Goal: Information Seeking & Learning: Learn about a topic

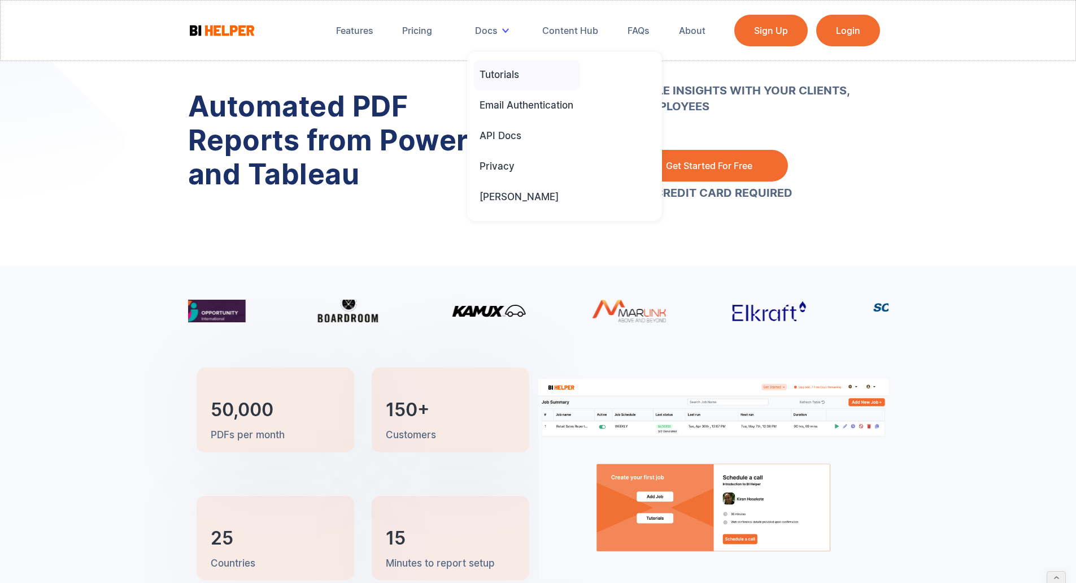
click at [505, 73] on div "Tutorials" at bounding box center [500, 74] width 40 height 12
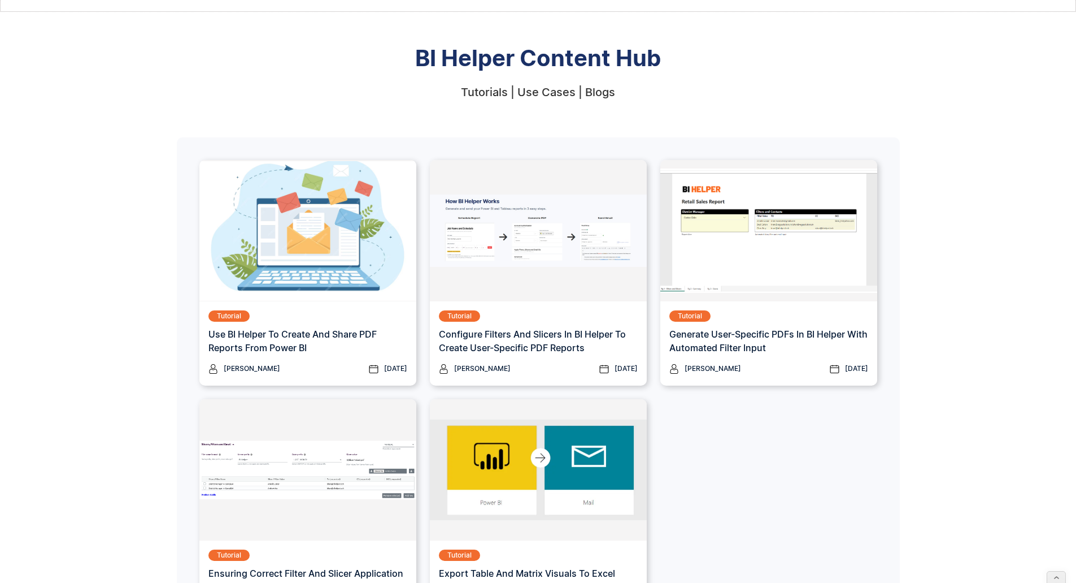
scroll to position [45, 0]
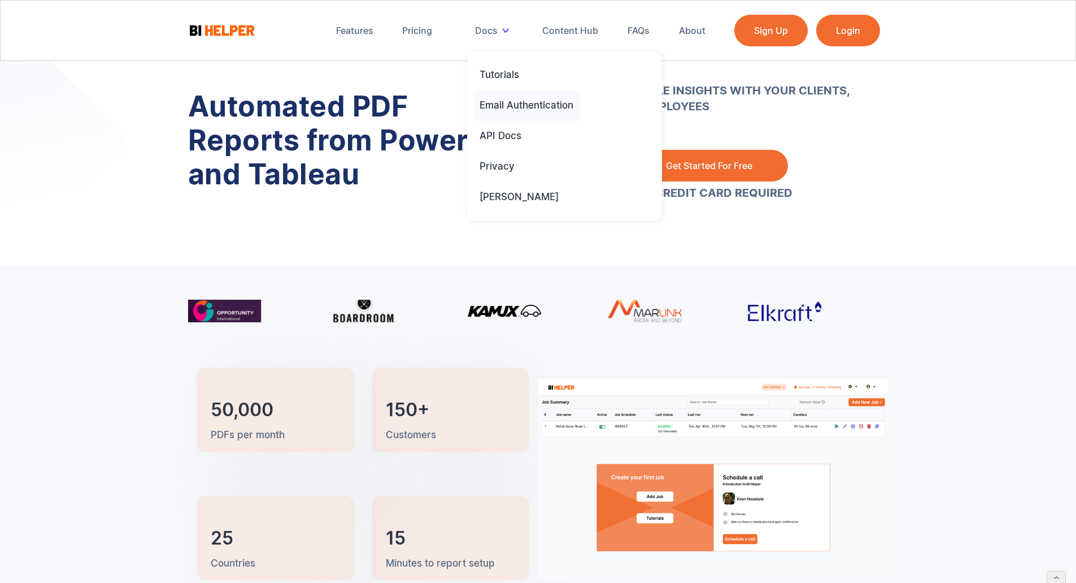
click at [502, 102] on div "Email Authentication" at bounding box center [527, 105] width 94 height 12
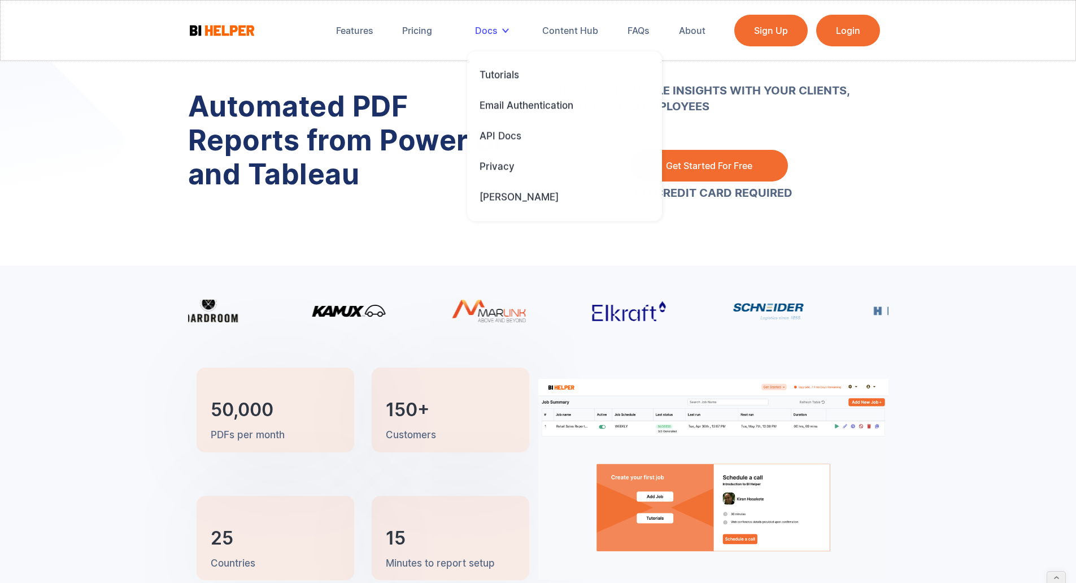
click at [492, 33] on div "Docs" at bounding box center [486, 30] width 23 height 11
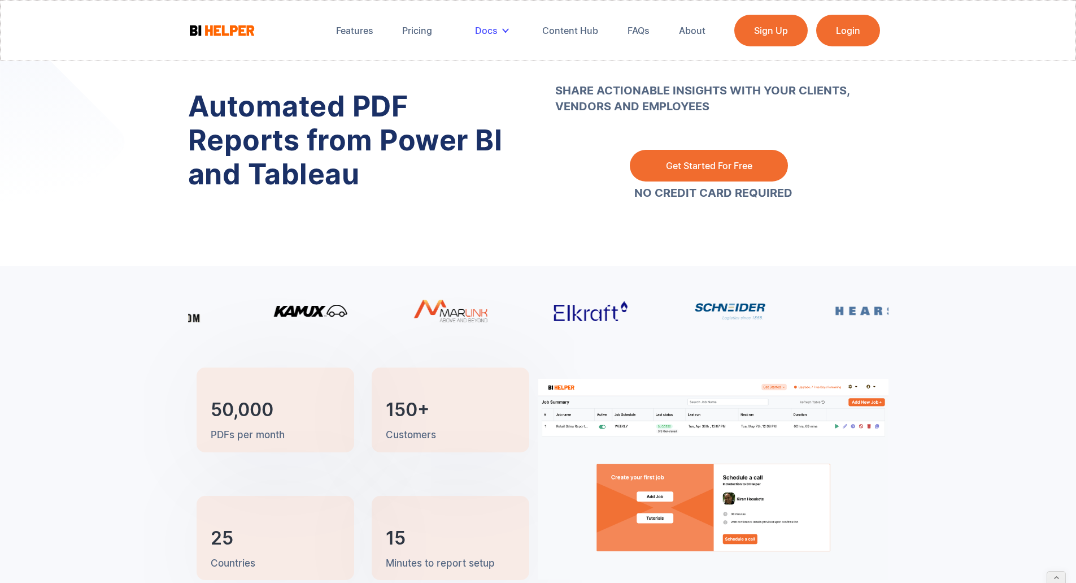
click at [491, 32] on div "Docs" at bounding box center [486, 30] width 23 height 11
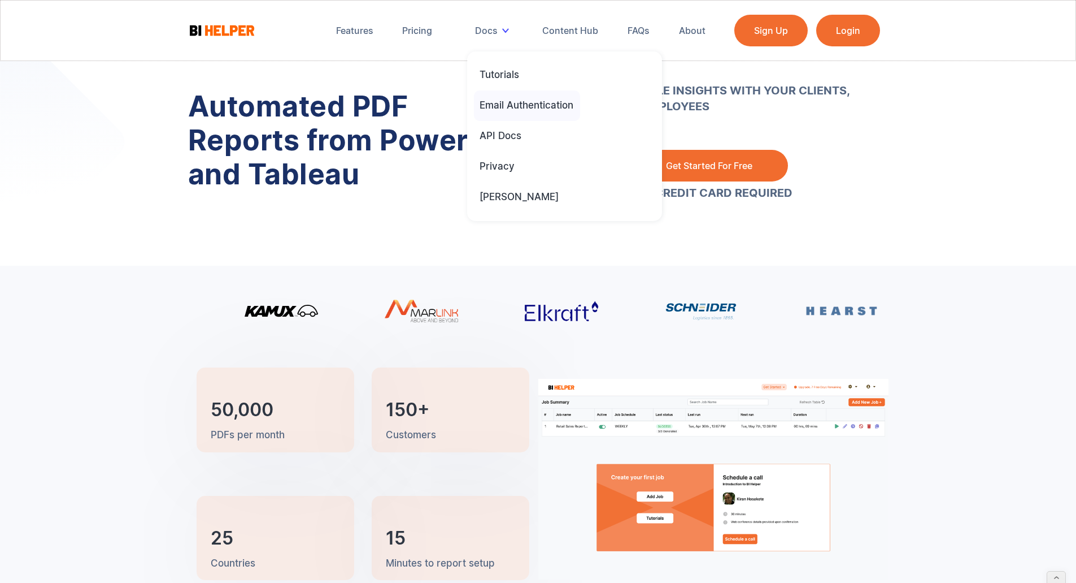
click at [503, 107] on div "Email Authentication" at bounding box center [527, 105] width 94 height 12
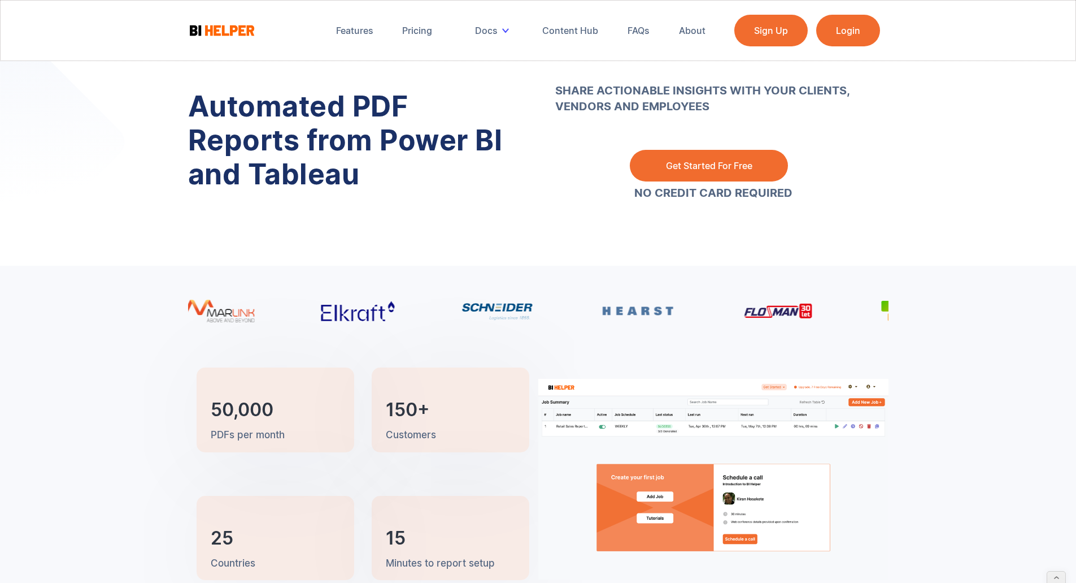
click at [511, 201] on div "Automated PDF Reports from Power BI and Tableau" at bounding box center [363, 144] width 350 height 198
